Goal: Information Seeking & Learning: Learn about a topic

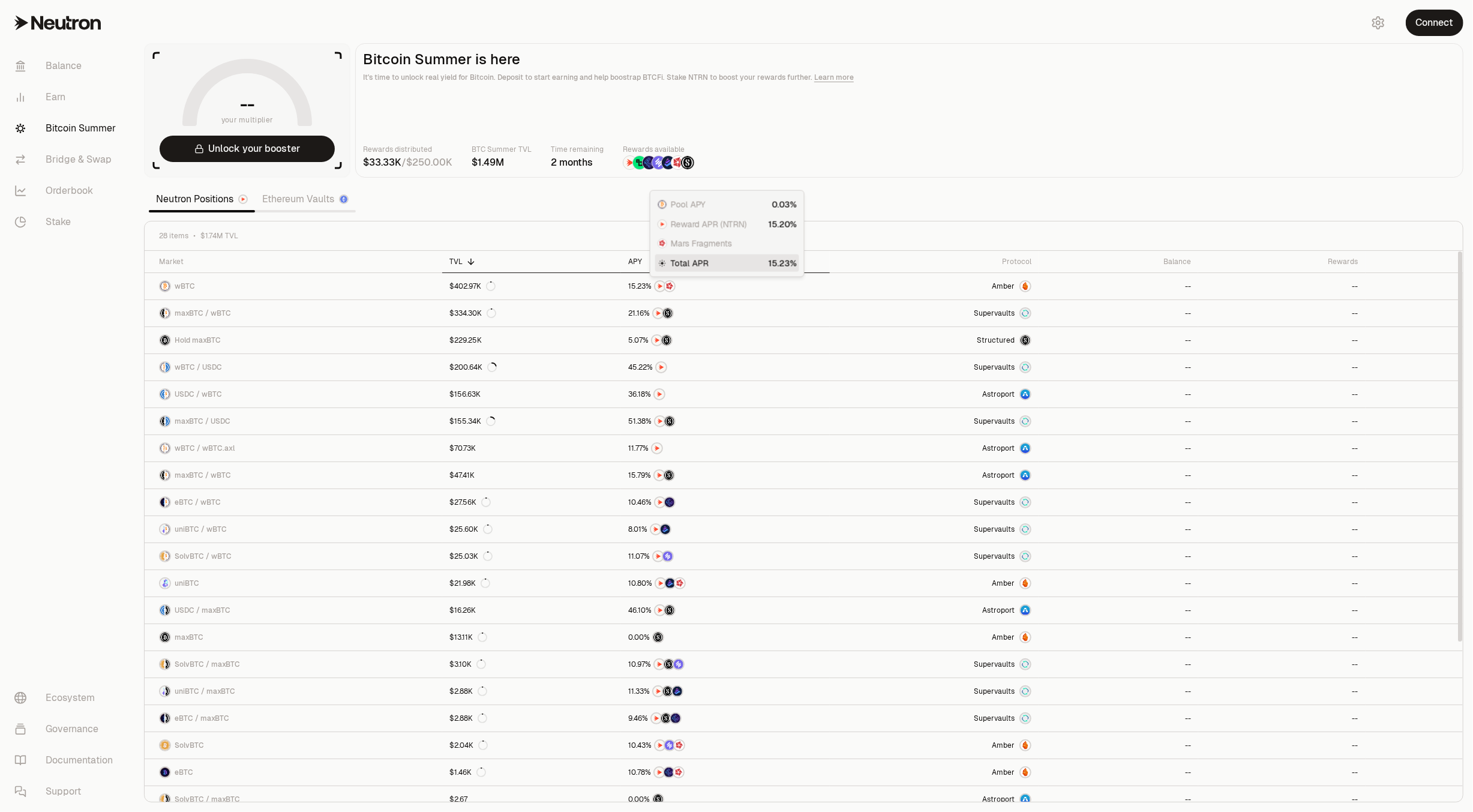
click at [641, 258] on div "APY" at bounding box center [725, 261] width 194 height 10
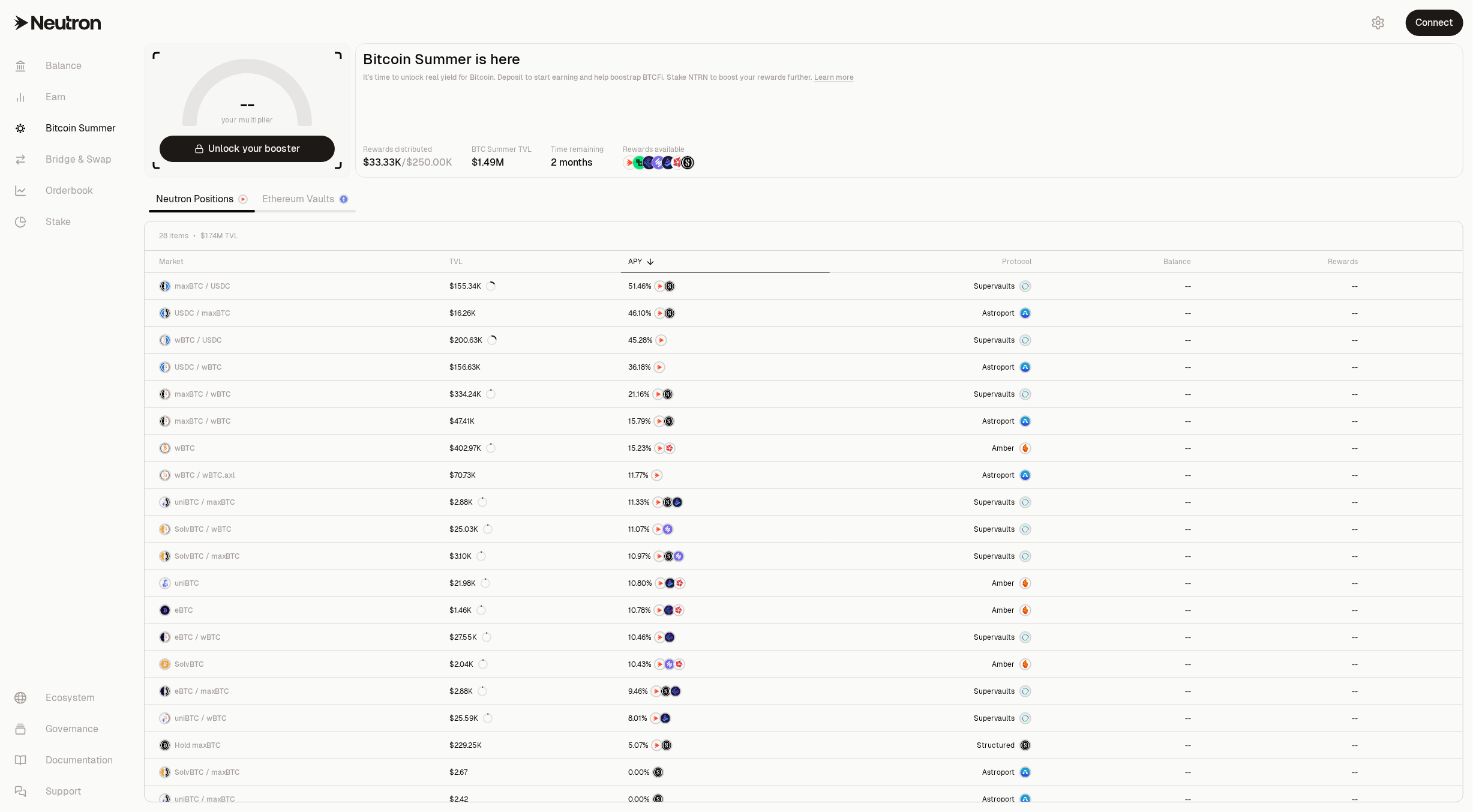
click at [831, 132] on main "Bitcoin Summer is here It's time to unlock real yield for Bitcoin. Deposit to s…" at bounding box center [909, 110] width 1108 height 134
